Goal: Navigation & Orientation: Find specific page/section

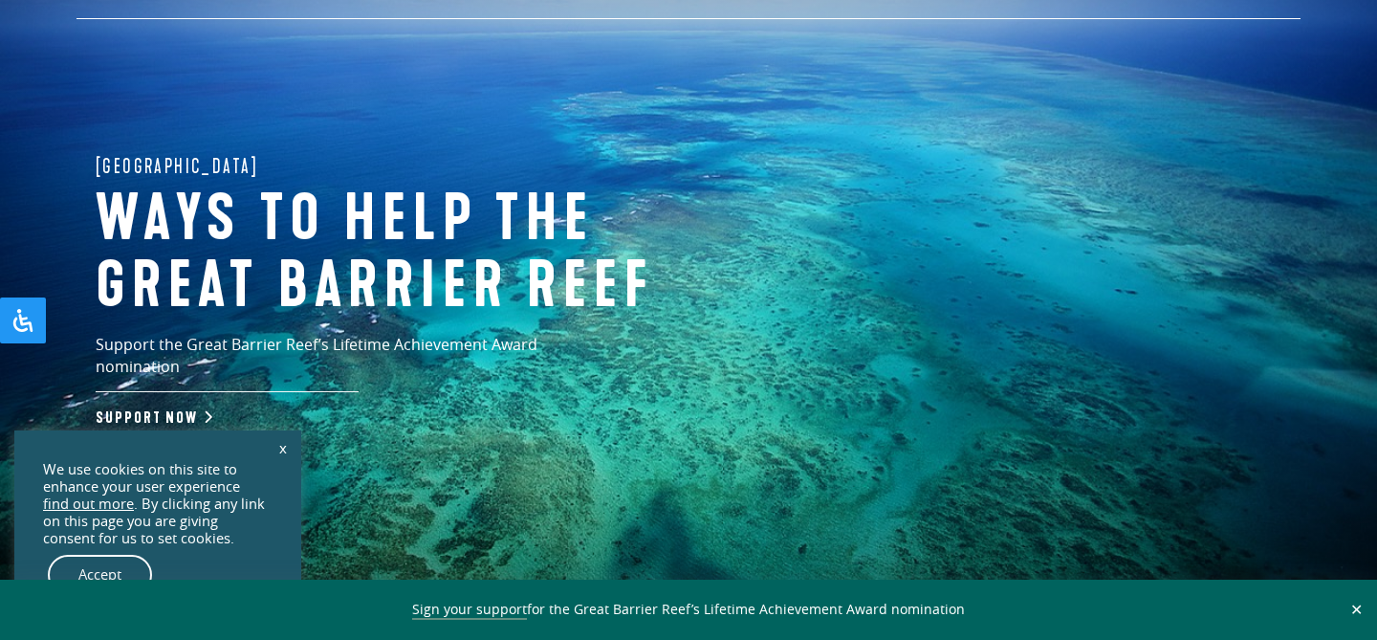
scroll to position [111, 0]
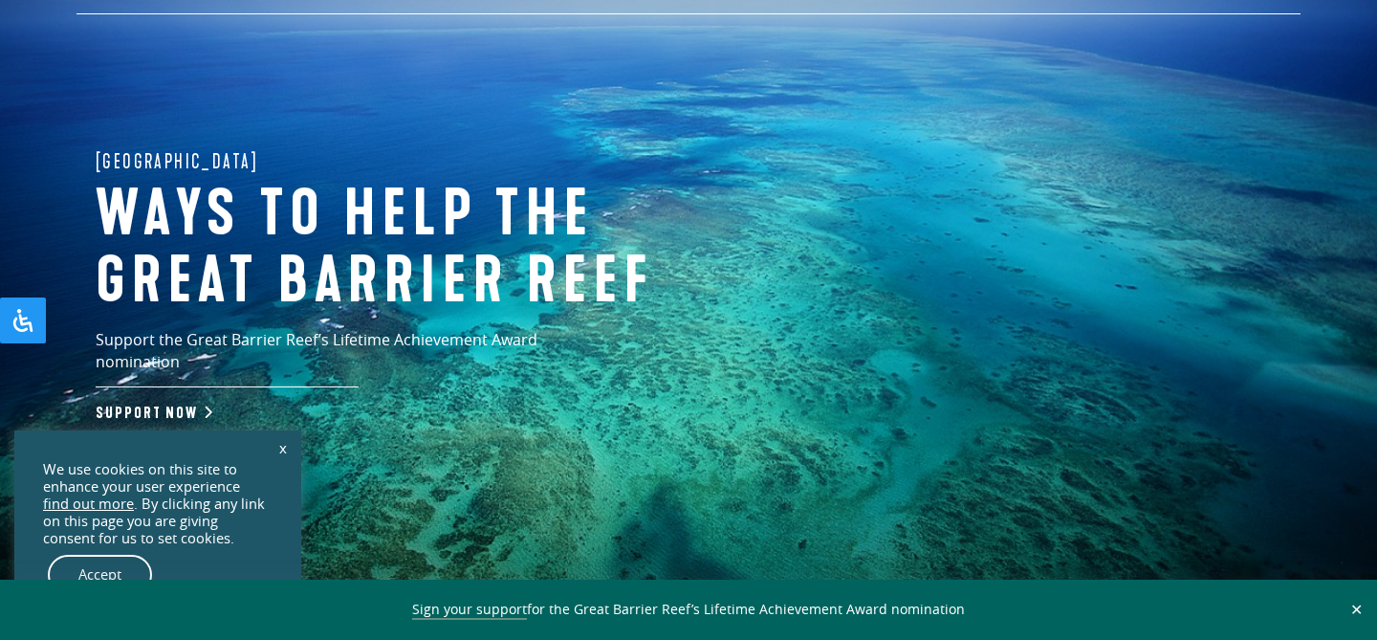
click at [1357, 611] on button "✕" at bounding box center [1356, 608] width 22 height 17
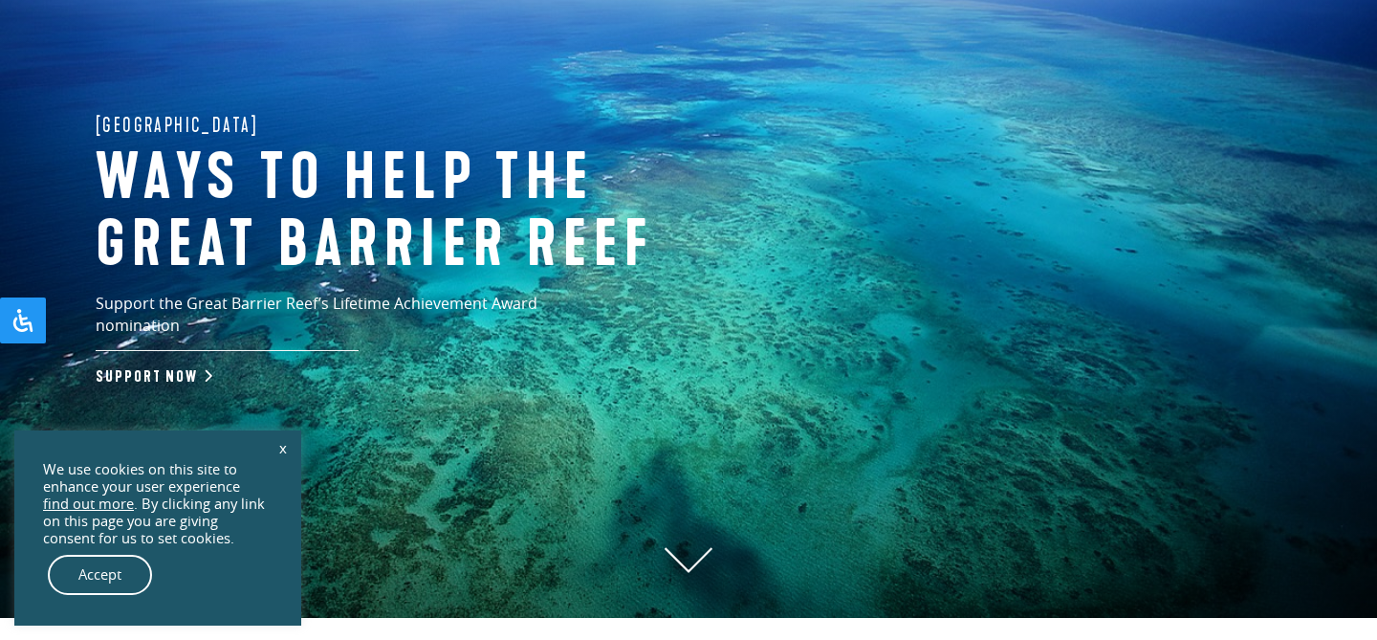
scroll to position [159, 0]
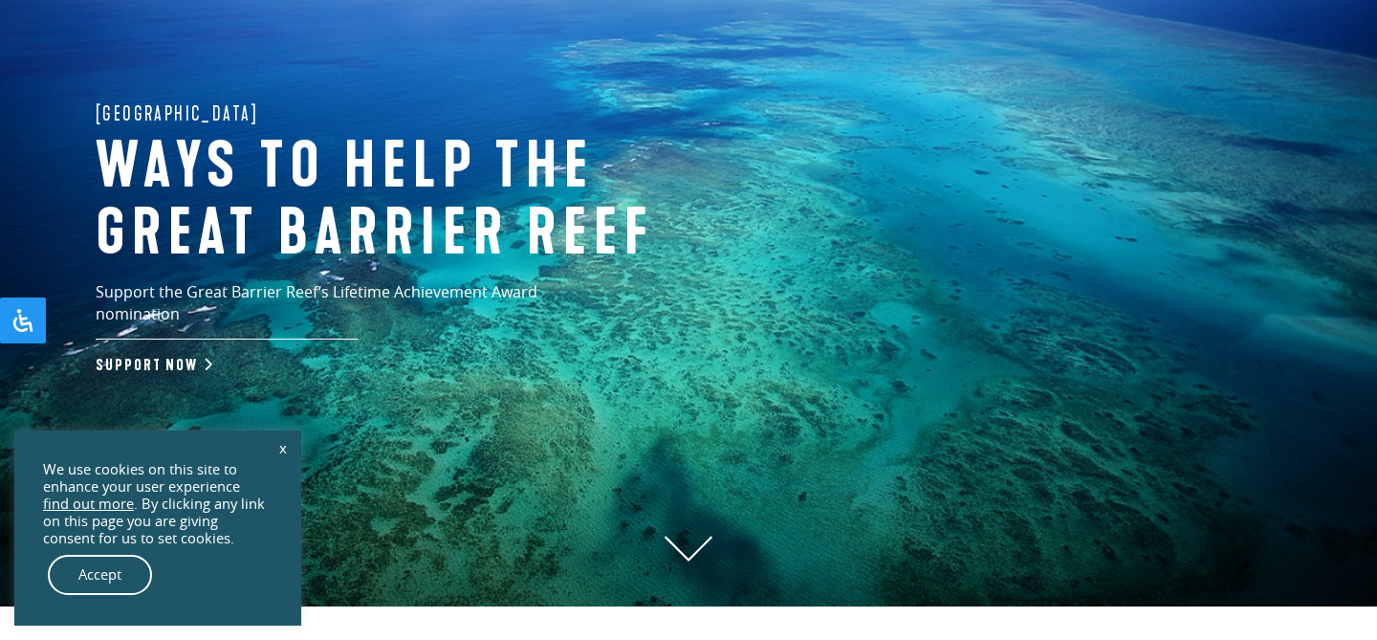
click at [278, 445] on link "x" at bounding box center [283, 447] width 27 height 42
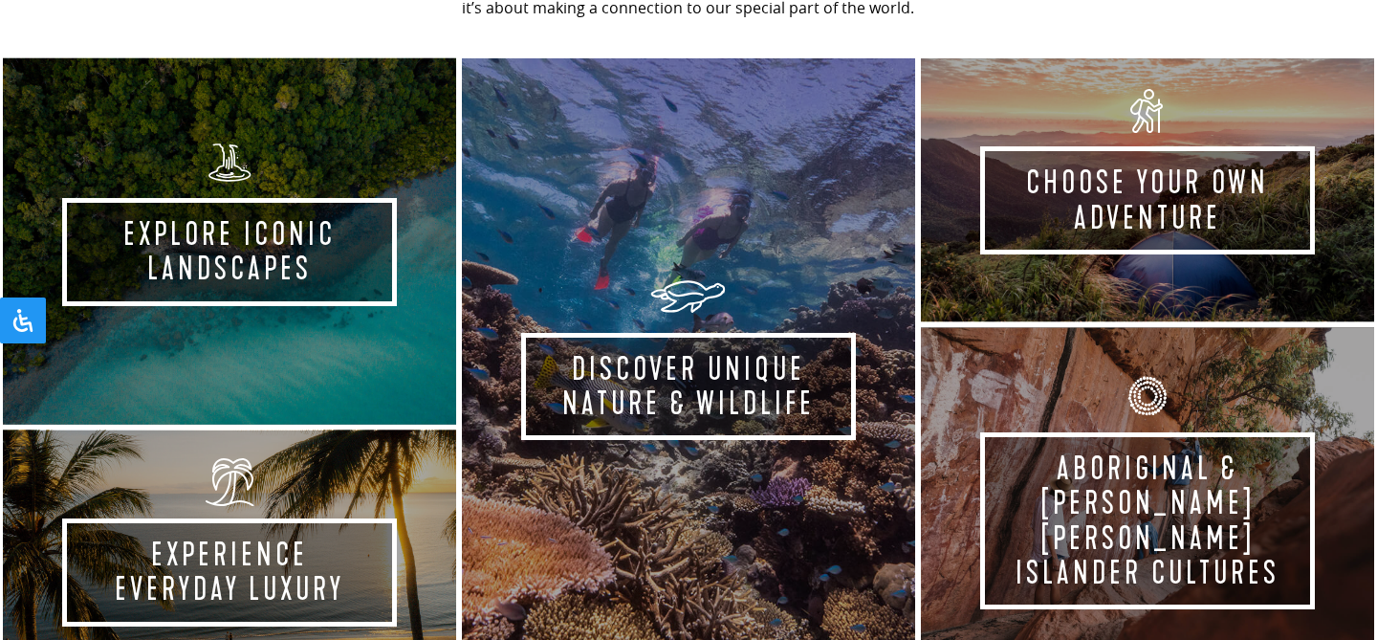
scroll to position [982, 0]
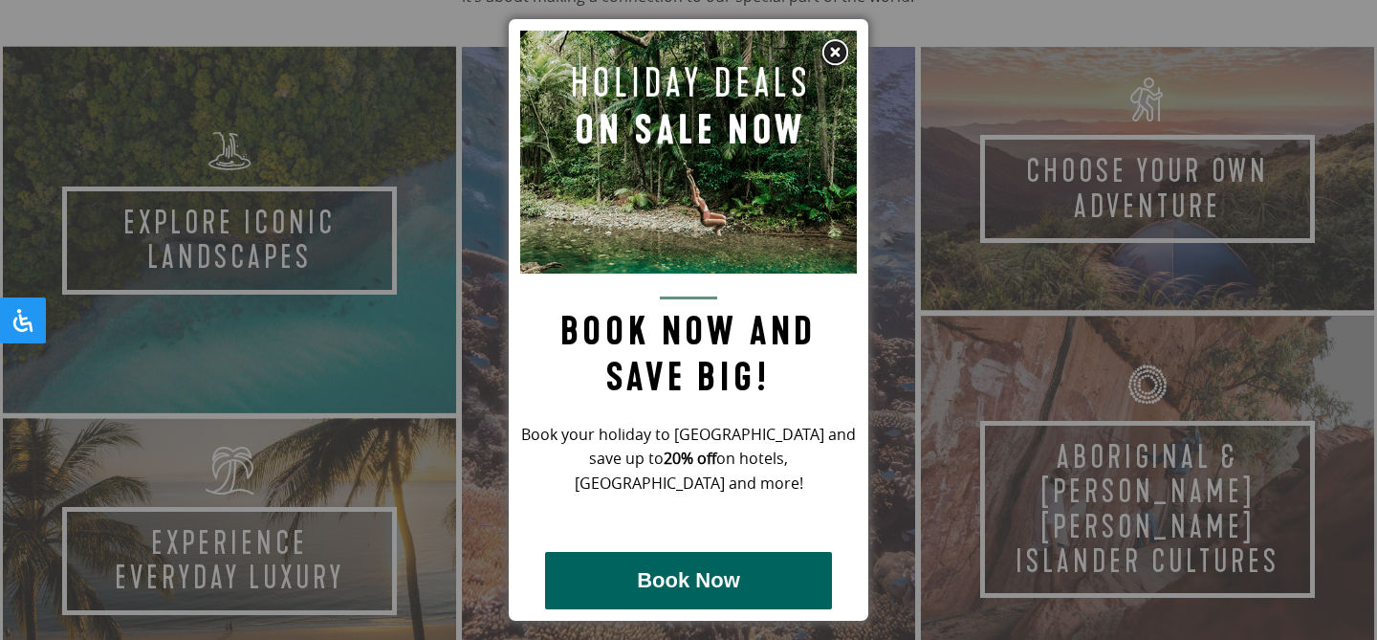
click at [841, 54] on img at bounding box center [834, 52] width 29 height 29
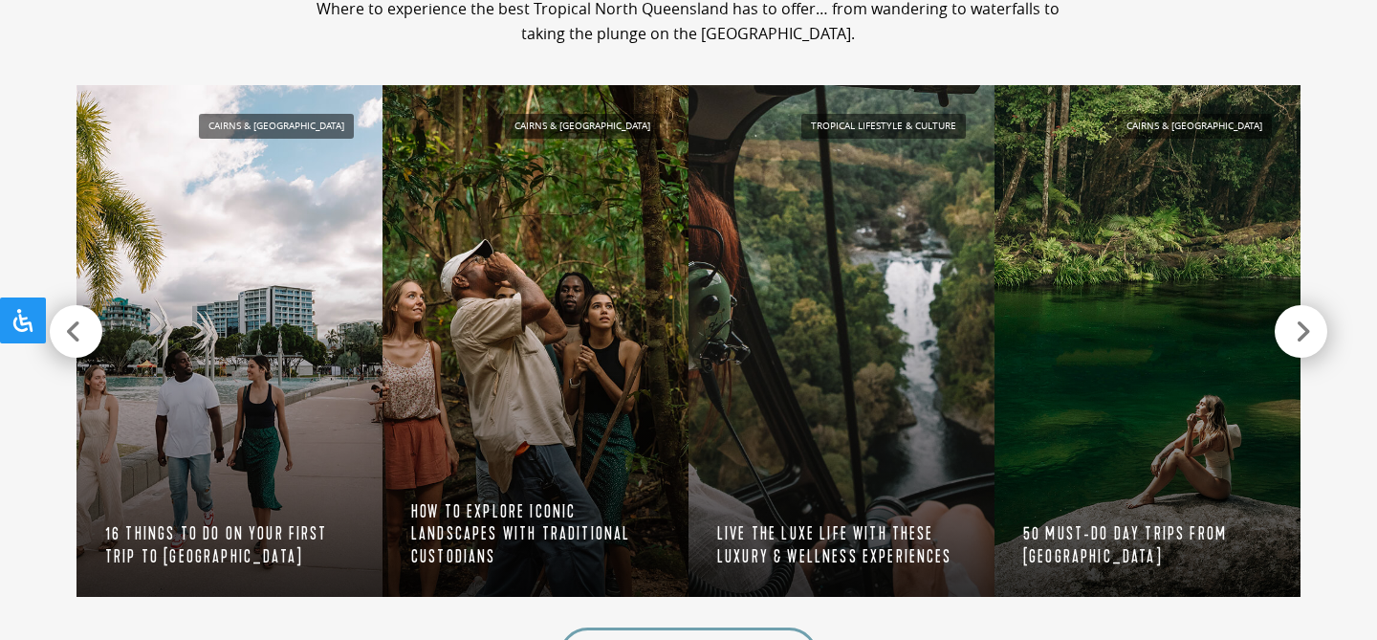
scroll to position [1829, 0]
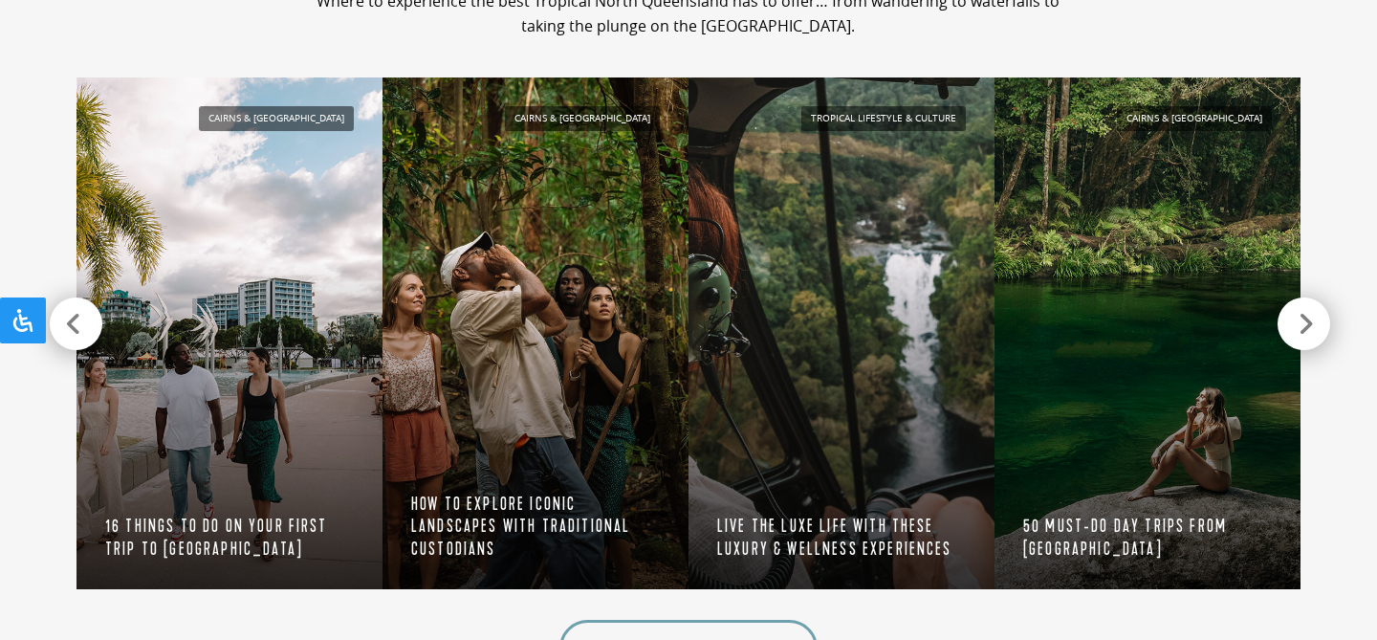
click at [1301, 337] on div at bounding box center [1303, 323] width 53 height 53
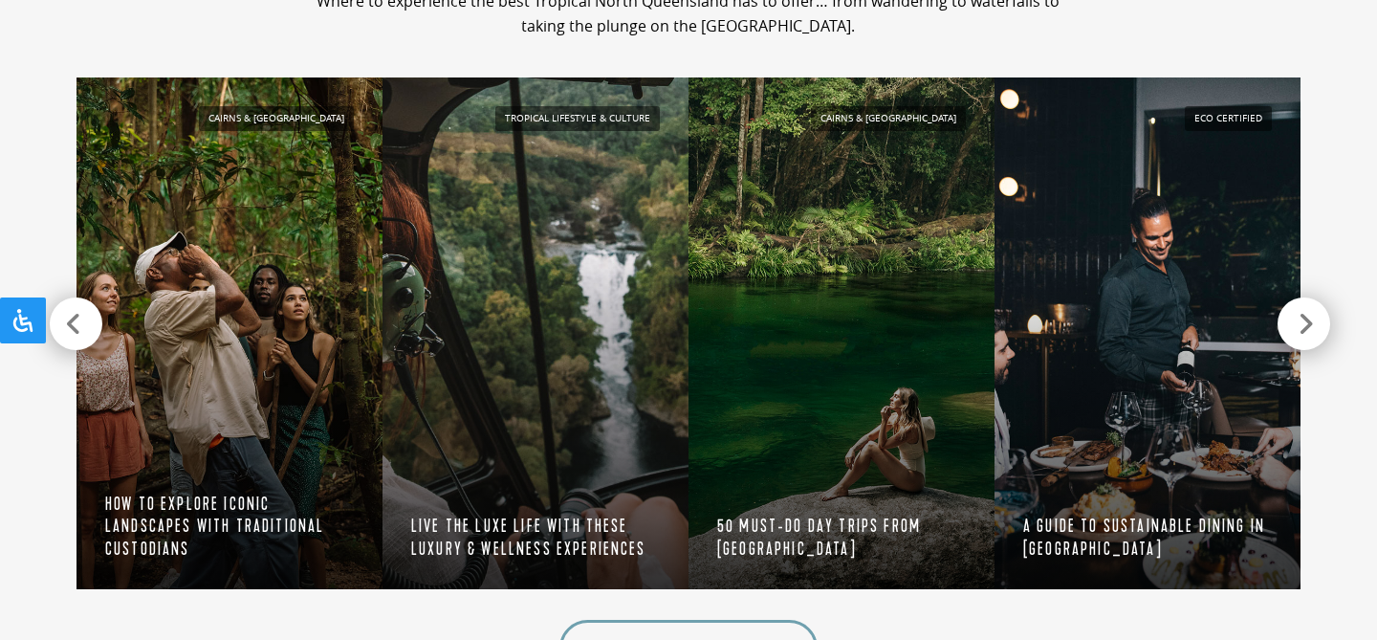
click at [1301, 337] on div at bounding box center [1303, 323] width 53 height 53
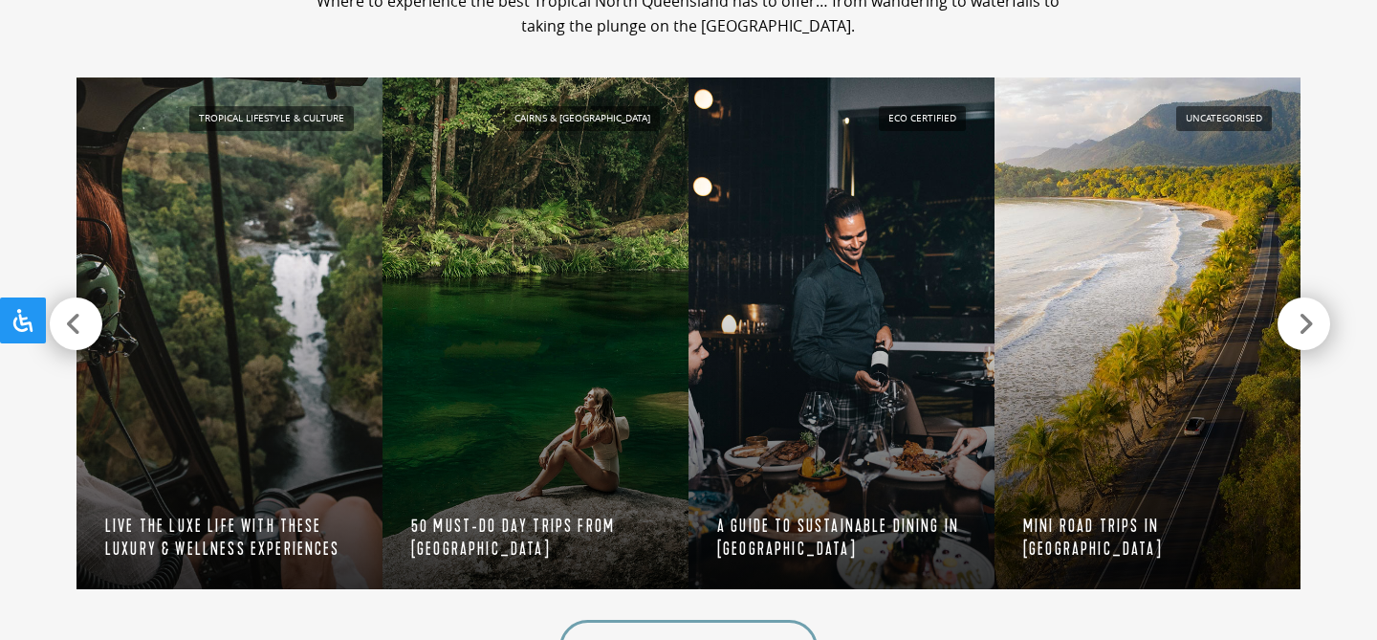
click at [1301, 337] on div at bounding box center [1303, 323] width 53 height 53
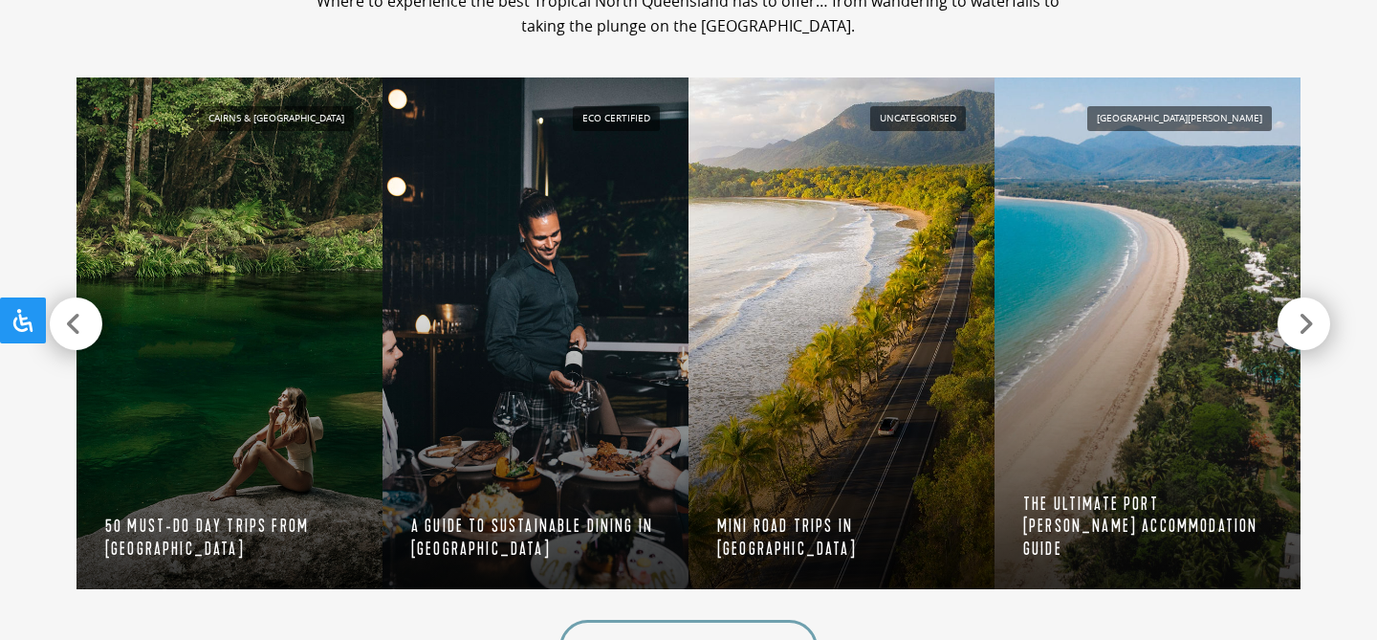
click at [1301, 337] on div at bounding box center [1303, 323] width 53 height 53
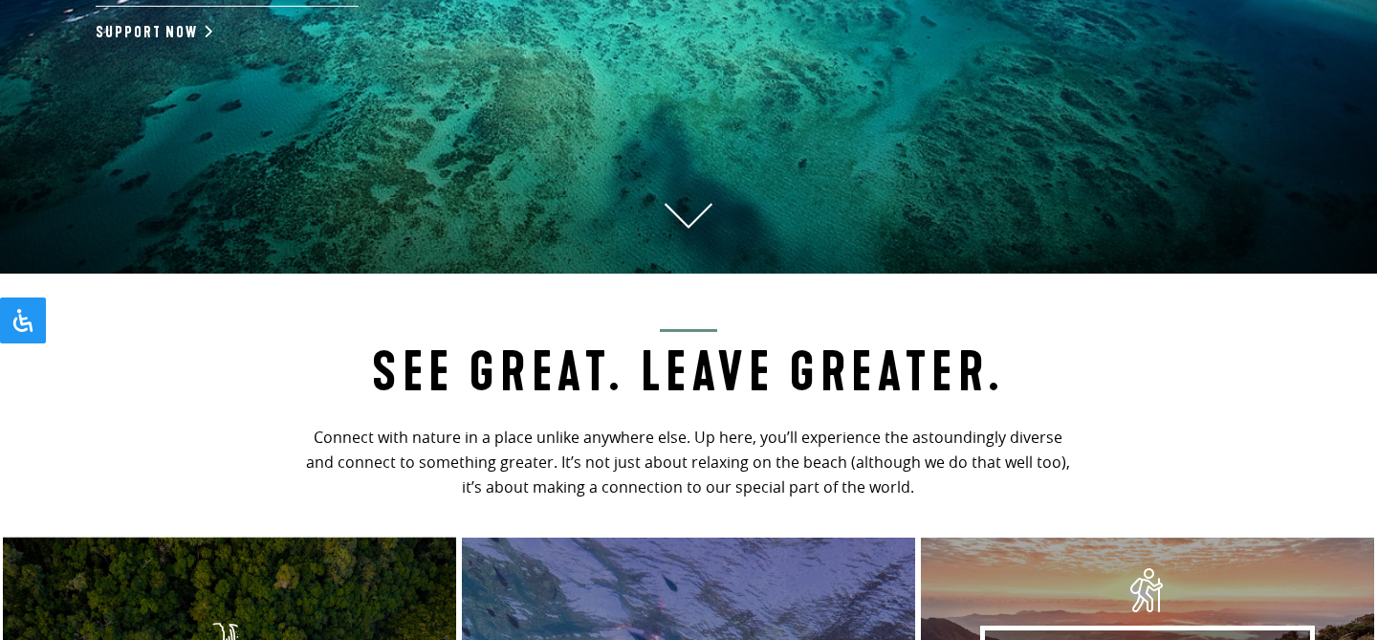
scroll to position [0, 0]
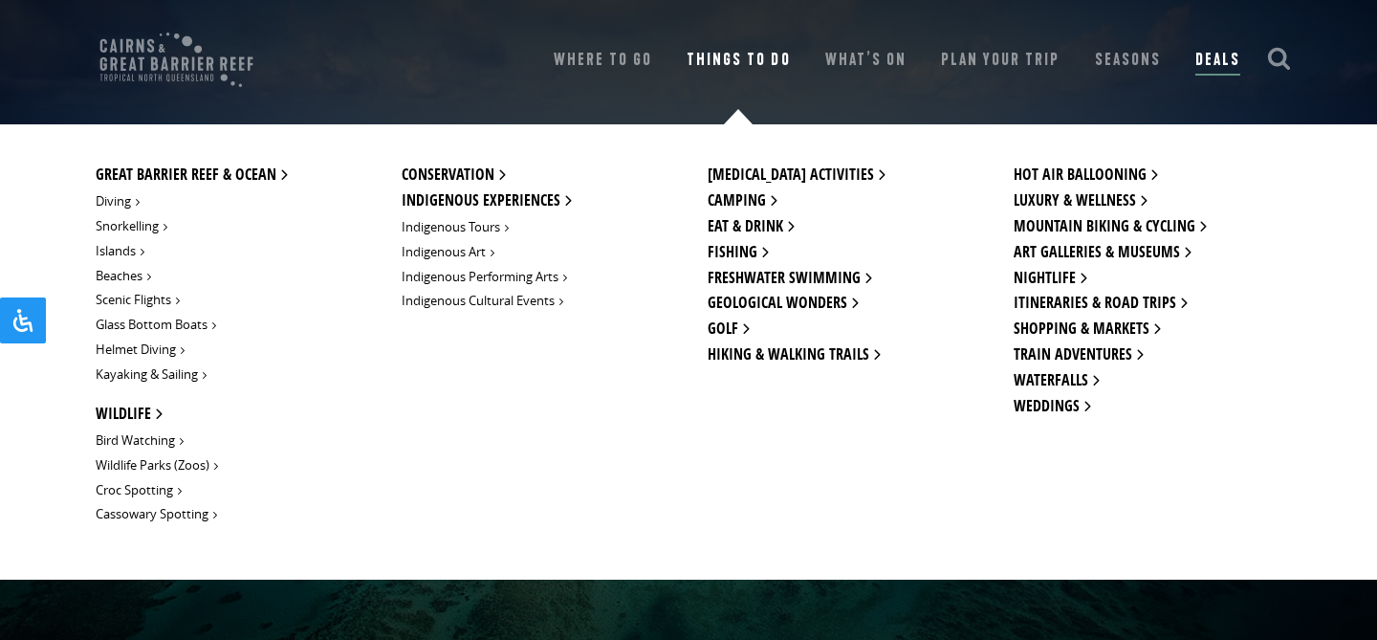
click at [738, 64] on link "Things To Do" at bounding box center [737, 60] width 103 height 27
click at [723, 331] on link "Golf" at bounding box center [726, 329] width 38 height 26
click at [721, 331] on link "Golf" at bounding box center [726, 329] width 38 height 26
